Goal: Information Seeking & Learning: Learn about a topic

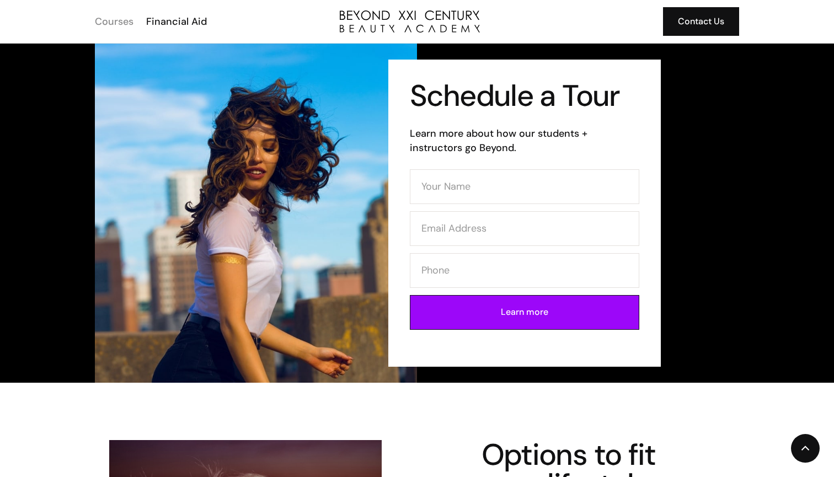
scroll to position [365, 0]
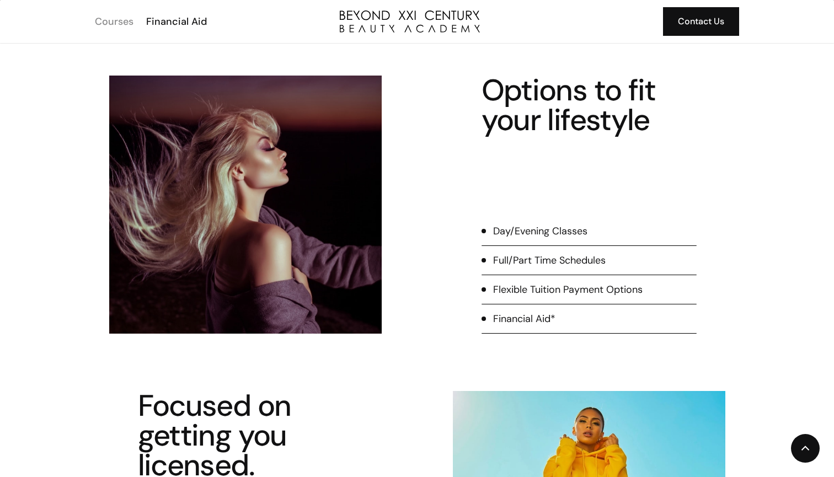
click at [110, 19] on div "Courses" at bounding box center [114, 21] width 39 height 14
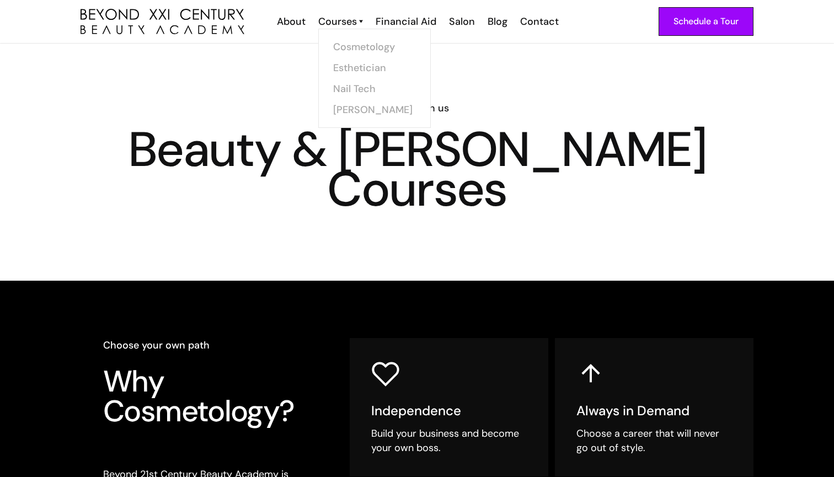
click at [365, 22] on div "Courses Cosmetology Esthetician Nail Tech Barber" at bounding box center [339, 21] width 57 height 14
click at [366, 66] on link "Esthetician" at bounding box center [378, 67] width 83 height 21
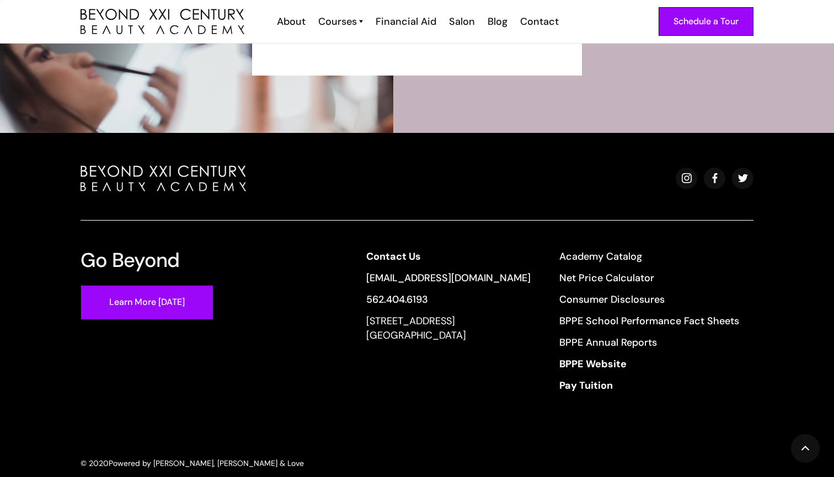
scroll to position [3519, 0]
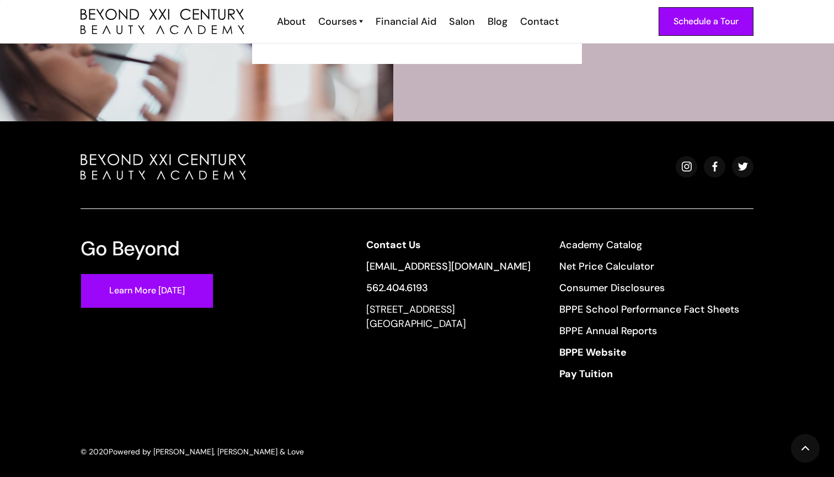
drag, startPoint x: 372, startPoint y: 308, endPoint x: 510, endPoint y: 331, distance: 139.7
click at [510, 331] on div "Contact Us info@beyondcosmo.com 562.404.6193 13640 Imperial Highway, Suite 6,7,…" at bounding box center [553, 313] width 402 height 151
copy div "13640 Imperial Highway, Suite 6,7,8 Santa Fe Springs, CA 90670"
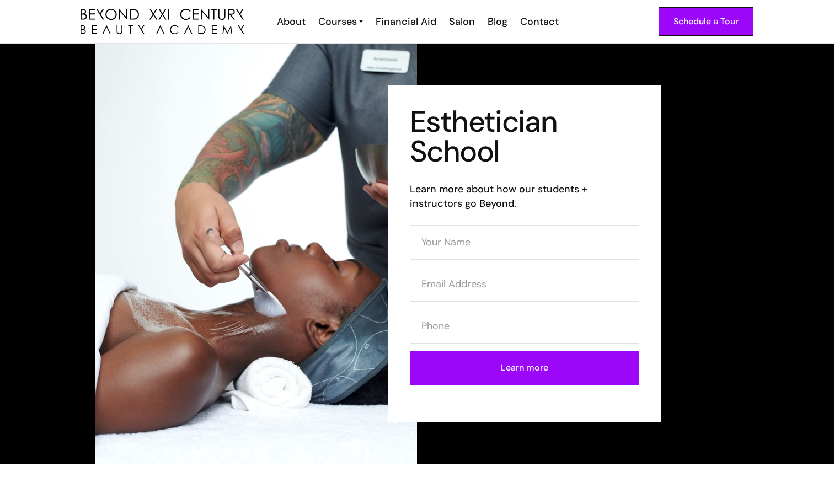
scroll to position [0, 0]
click at [457, 19] on div "Salon" at bounding box center [462, 21] width 26 height 14
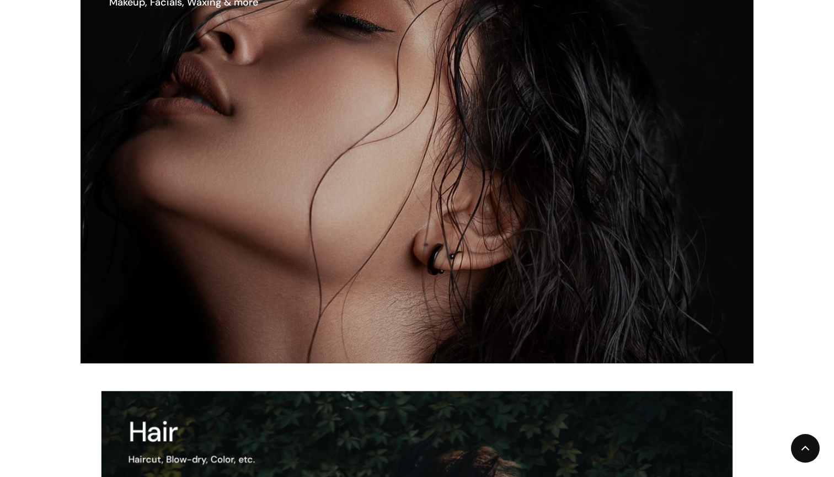
scroll to position [755, 0]
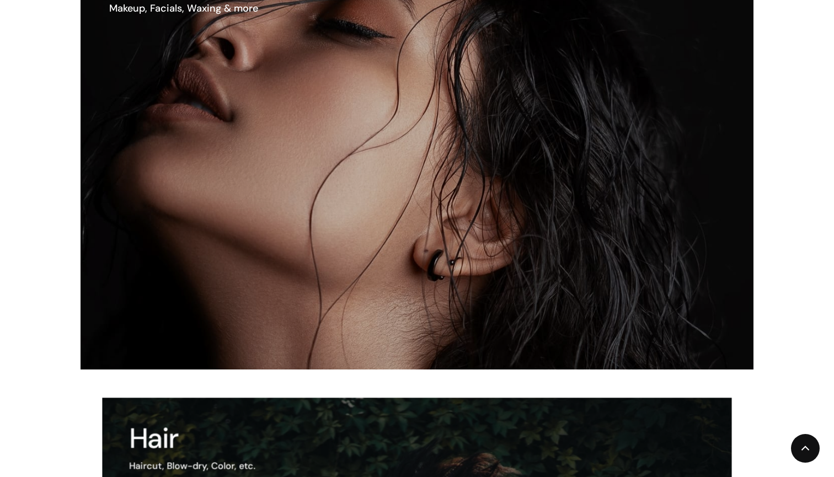
click at [413, 168] on img at bounding box center [378, 152] width 808 height 521
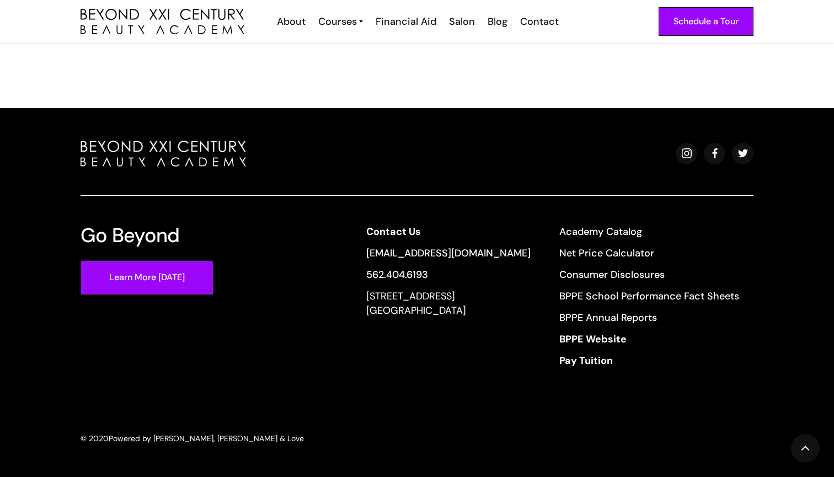
scroll to position [1923, 0]
click at [604, 238] on link "Academy Catalog" at bounding box center [650, 232] width 180 height 14
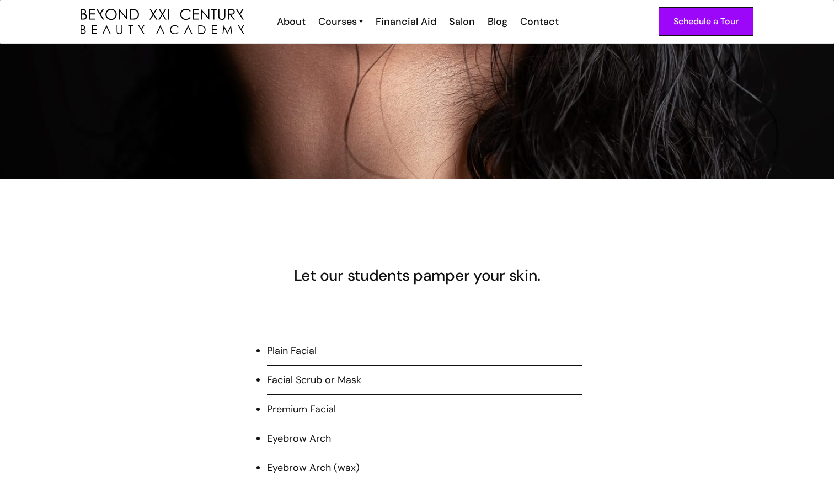
scroll to position [542, 0]
